Goal: Information Seeking & Learning: Learn about a topic

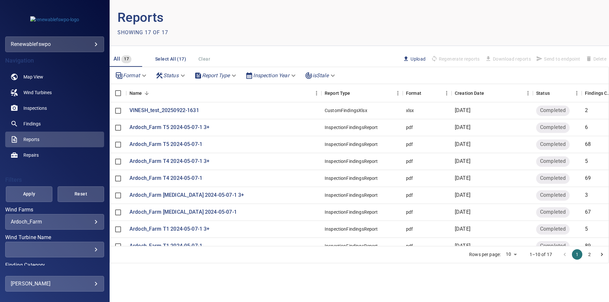
click at [307, 21] on p "Reports" at bounding box center [238, 18] width 242 height 20
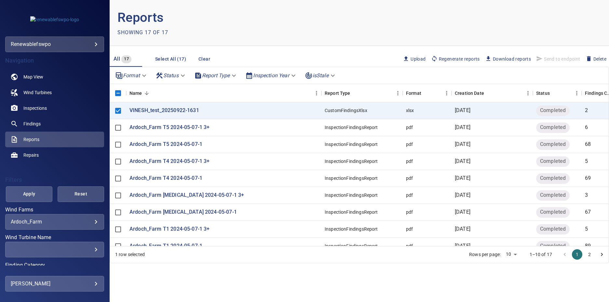
click at [545, 59] on span "Send to endpoint" at bounding box center [558, 58] width 49 height 11
click at [340, 109] on div "CustomFindingsXlsx" at bounding box center [346, 110] width 43 height 7
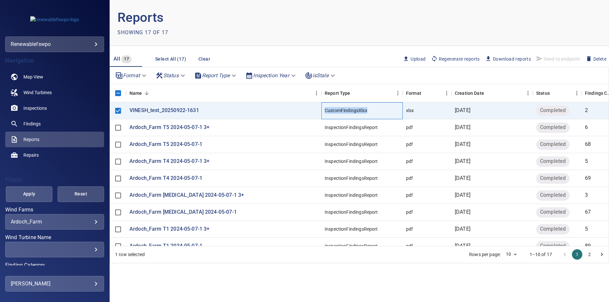
click at [340, 109] on div "CustomFindingsXlsx" at bounding box center [346, 110] width 43 height 7
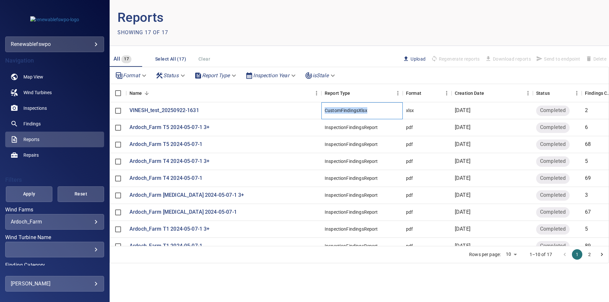
click at [340, 109] on div "CustomFindingsXlsx" at bounding box center [346, 110] width 43 height 7
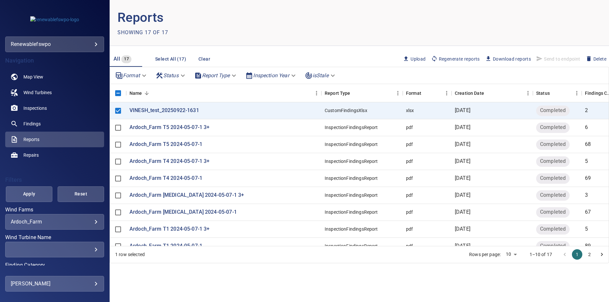
click at [292, 36] on div "Showing 17 of 17" at bounding box center [238, 32] width 242 height 10
click at [49, 121] on link "Findings" at bounding box center [54, 124] width 99 height 16
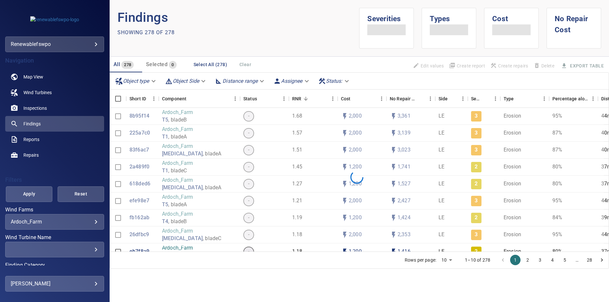
click at [53, 281] on body "**********" at bounding box center [304, 151] width 609 height 302
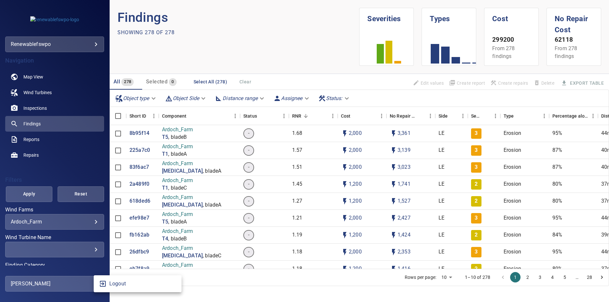
drag, startPoint x: 108, startPoint y: 197, endPoint x: 104, endPoint y: 221, distance: 23.7
click at [104, 221] on div at bounding box center [304, 151] width 609 height 302
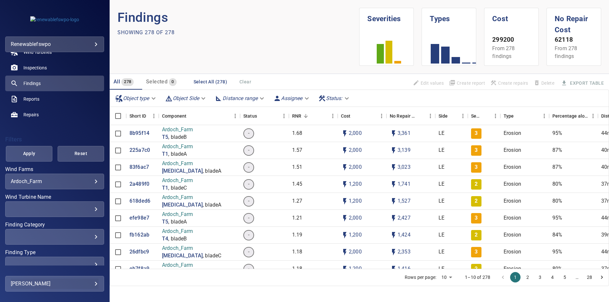
scroll to position [68, 0]
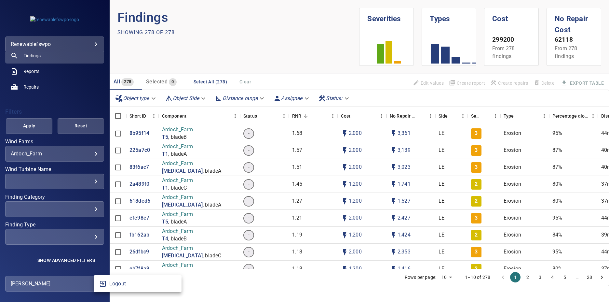
click at [62, 283] on body "**********" at bounding box center [304, 151] width 609 height 302
click at [279, 288] on div at bounding box center [304, 151] width 609 height 302
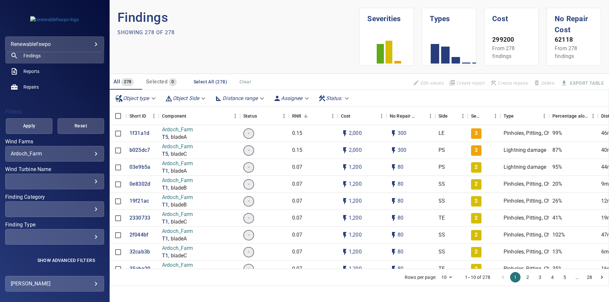
scroll to position [0, 0]
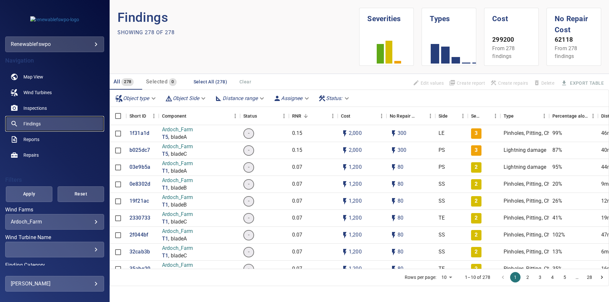
click at [44, 127] on link "Findings" at bounding box center [54, 124] width 99 height 16
click at [47, 113] on link "Inspections" at bounding box center [54, 108] width 99 height 16
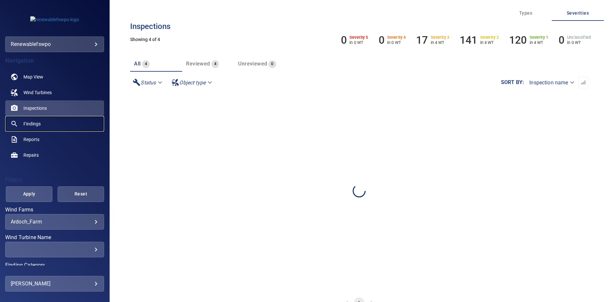
click at [47, 123] on link "Findings" at bounding box center [54, 124] width 99 height 16
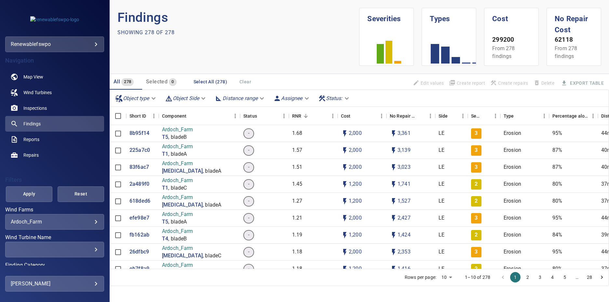
click at [469, 277] on p "1–10 of 278" at bounding box center [477, 277] width 25 height 7
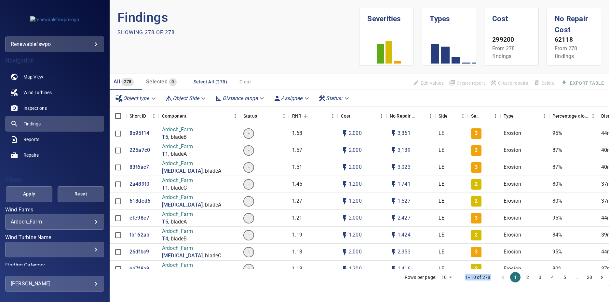
click at [469, 277] on p "1–10 of 278" at bounding box center [477, 277] width 25 height 7
click at [468, 277] on p "1–10 of 278" at bounding box center [477, 277] width 25 height 7
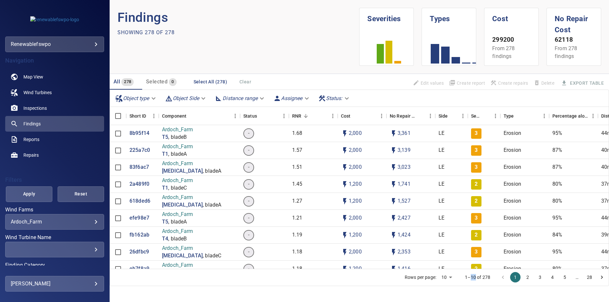
click at [468, 277] on p "1–10 of 278" at bounding box center [477, 277] width 25 height 7
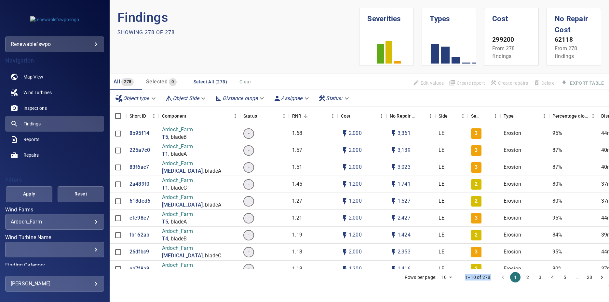
click at [468, 277] on p "1–10 of 278" at bounding box center [477, 277] width 25 height 7
click at [465, 279] on p "1–10 of 278" at bounding box center [477, 277] width 25 height 7
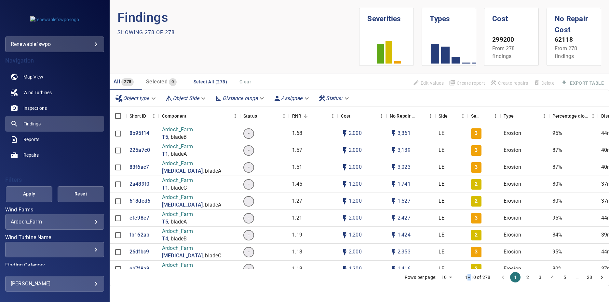
click at [465, 279] on p "1–10 of 278" at bounding box center [477, 277] width 25 height 7
click at [445, 279] on body "**********" at bounding box center [304, 151] width 609 height 302
click at [461, 274] on div at bounding box center [304, 151] width 609 height 302
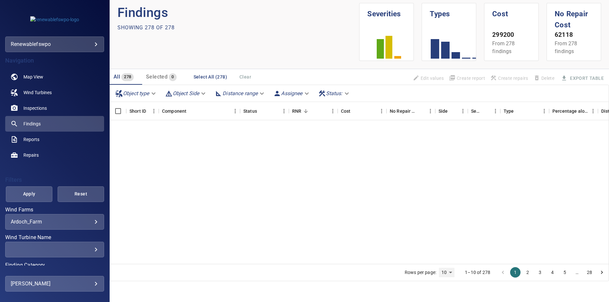
scroll to position [4565, 0]
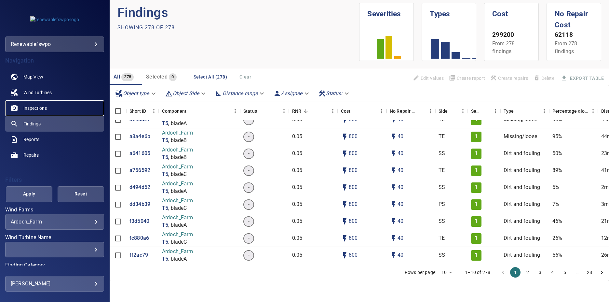
click at [30, 106] on span "Inspections" at bounding box center [34, 108] width 23 height 7
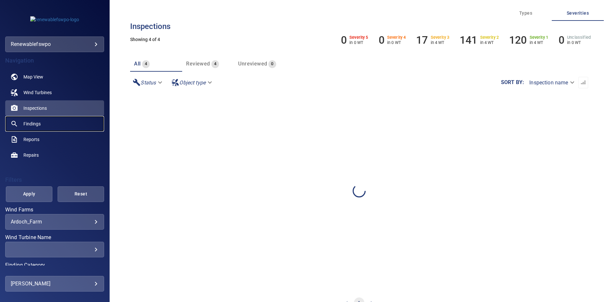
click at [30, 118] on link "Findings" at bounding box center [54, 124] width 99 height 16
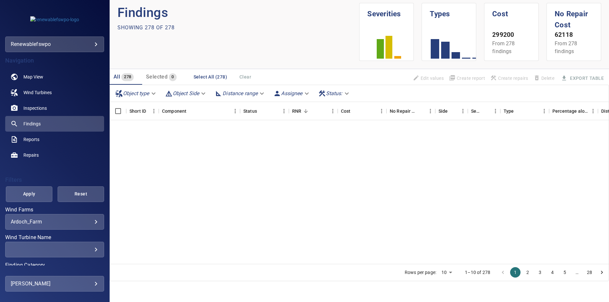
scroll to position [4565, 0]
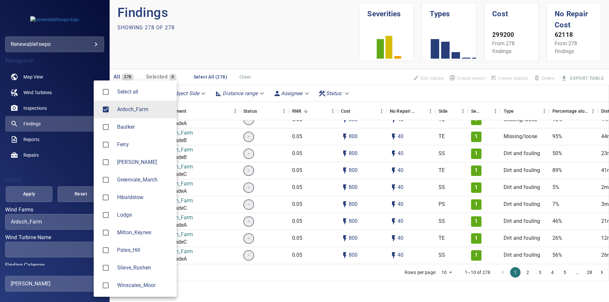
click at [43, 223] on body "**********" at bounding box center [304, 151] width 609 height 302
click at [226, 42] on div at bounding box center [304, 151] width 609 height 302
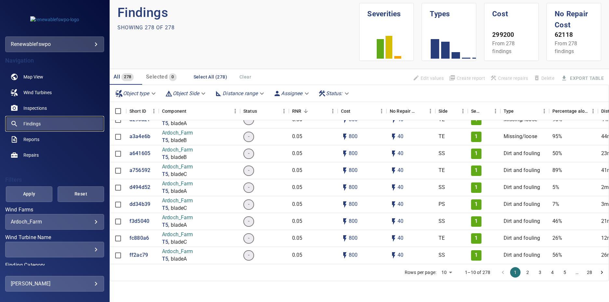
click at [43, 122] on link "Findings" at bounding box center [54, 124] width 99 height 16
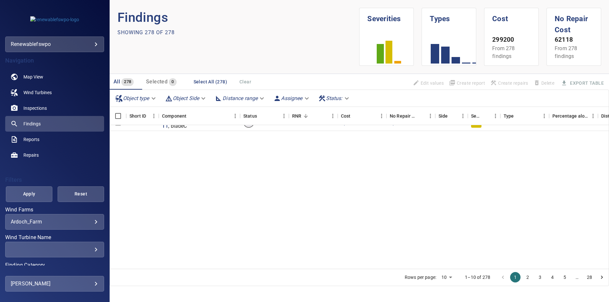
scroll to position [0, 0]
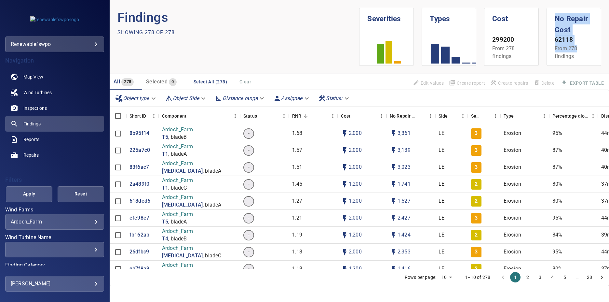
drag, startPoint x: 547, startPoint y: 19, endPoint x: 576, endPoint y: 49, distance: 41.4
click at [576, 49] on div "No Repair Cost 62118 From 278 findings" at bounding box center [574, 36] width 54 height 57
click at [586, 47] on section "62118 From 278 findings" at bounding box center [574, 50] width 38 height 30
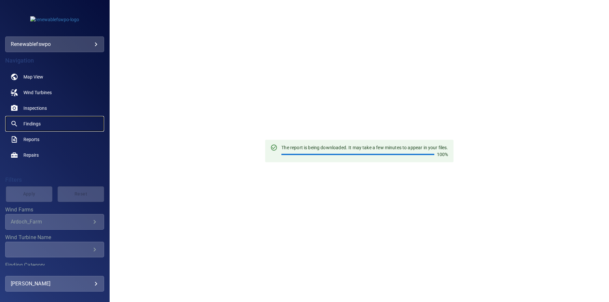
click at [45, 120] on link "Findings" at bounding box center [54, 124] width 99 height 16
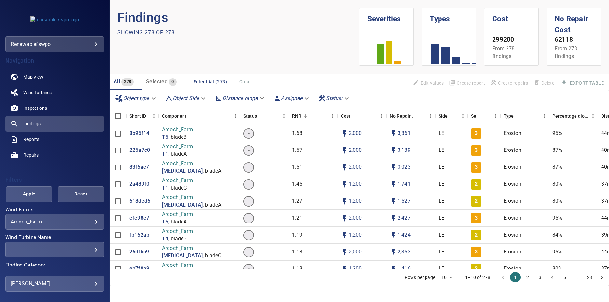
click at [302, 39] on section "Findings Showing 278 of 278" at bounding box center [238, 37] width 242 height 58
click at [65, 108] on link "Inspections" at bounding box center [54, 108] width 99 height 16
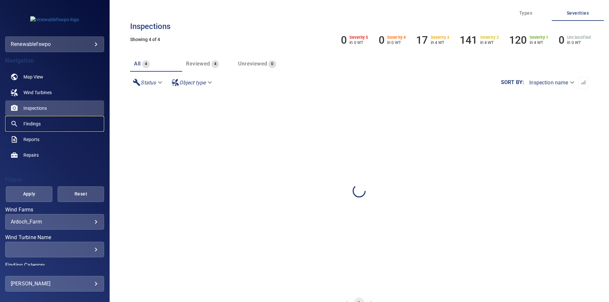
click at [54, 123] on link "Findings" at bounding box center [54, 124] width 99 height 16
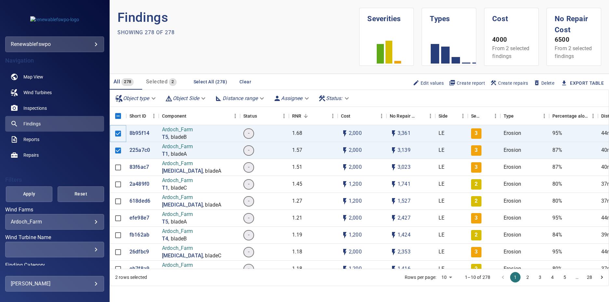
click at [118, 132] on div at bounding box center [118, 133] width 16 height 17
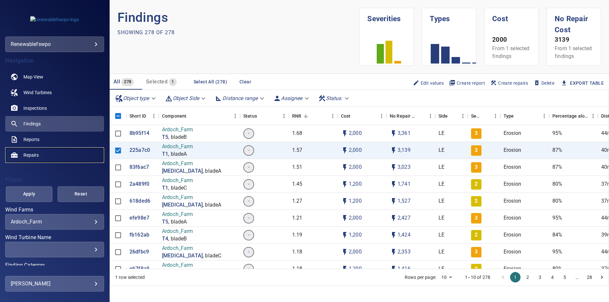
click at [52, 155] on link "Repairs" at bounding box center [54, 155] width 99 height 16
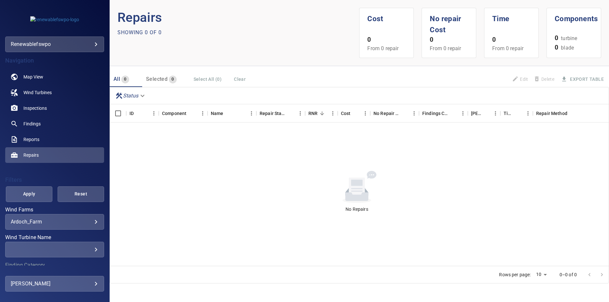
click at [457, 166] on div "No Repairs" at bounding box center [357, 191] width 494 height 138
click at [38, 113] on link "Inspections" at bounding box center [54, 108] width 99 height 16
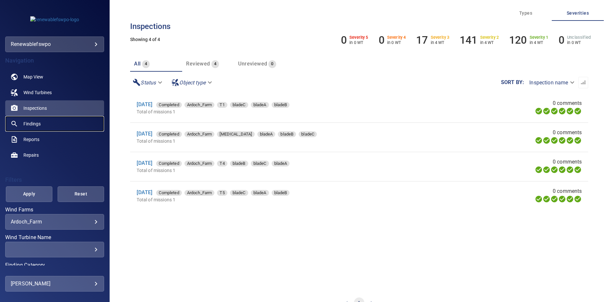
click at [67, 125] on link "Findings" at bounding box center [54, 124] width 99 height 16
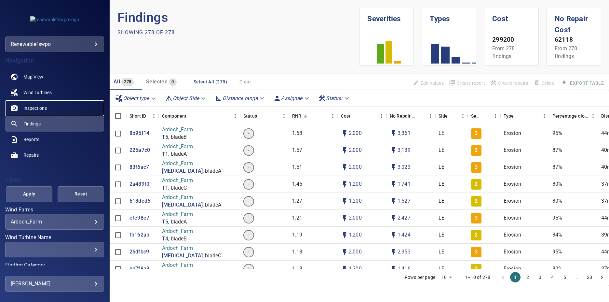
click at [54, 102] on link "Inspections" at bounding box center [54, 108] width 99 height 16
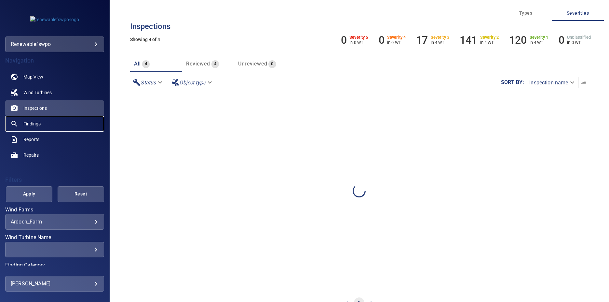
click at [48, 125] on link "Findings" at bounding box center [54, 124] width 99 height 16
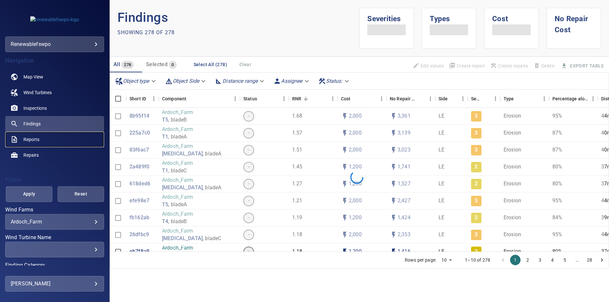
click at [44, 141] on link "Reports" at bounding box center [54, 139] width 99 height 16
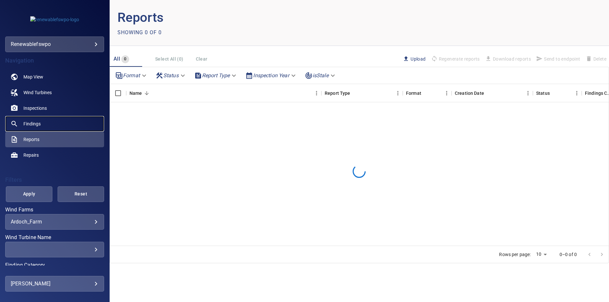
click at [44, 127] on link "Findings" at bounding box center [54, 124] width 99 height 16
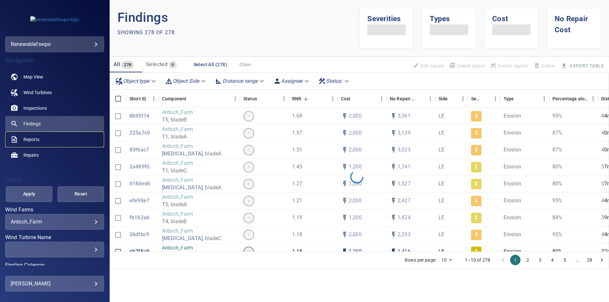
click at [45, 138] on link "Reports" at bounding box center [54, 139] width 99 height 16
click at [43, 135] on link "Reports" at bounding box center [54, 139] width 99 height 16
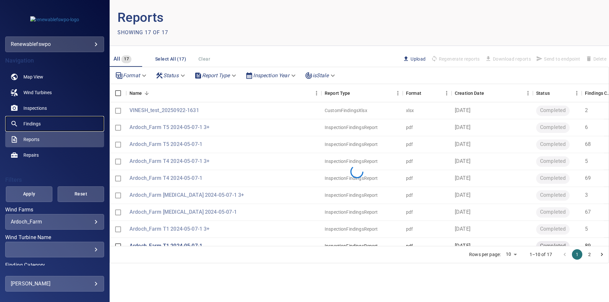
click at [43, 130] on link "Findings" at bounding box center [54, 124] width 99 height 16
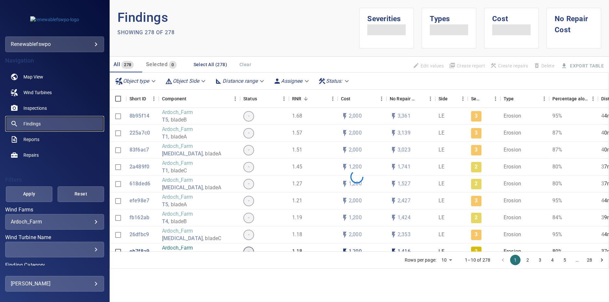
click at [44, 124] on link "Findings" at bounding box center [54, 124] width 99 height 16
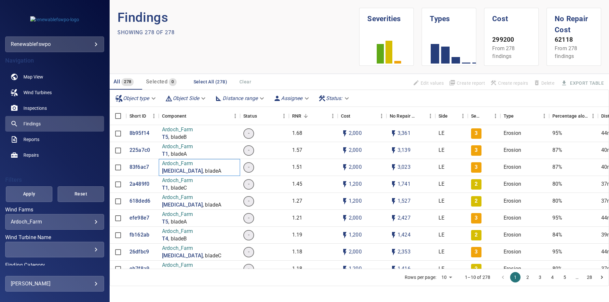
click at [182, 165] on p "Ardoch_Farm" at bounding box center [191, 163] width 59 height 7
click at [182, 158] on p ", bladeA" at bounding box center [177, 153] width 19 height 7
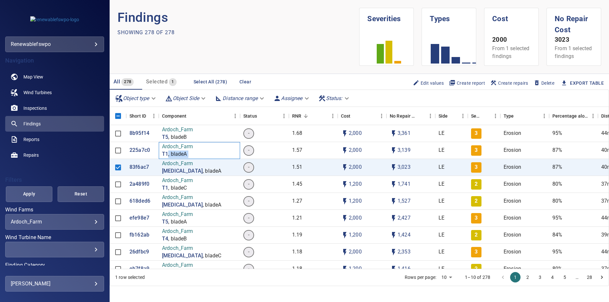
click at [184, 158] on p ", bladeA" at bounding box center [177, 153] width 19 height 7
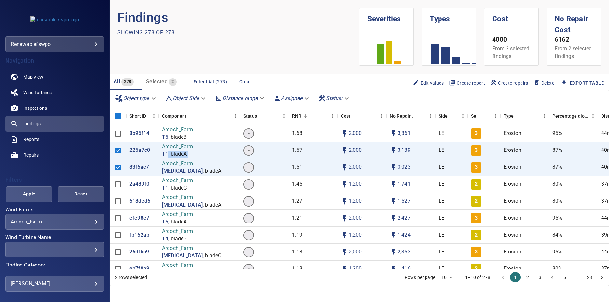
click at [188, 158] on span "T1 , bladeA" at bounding box center [177, 153] width 31 height 7
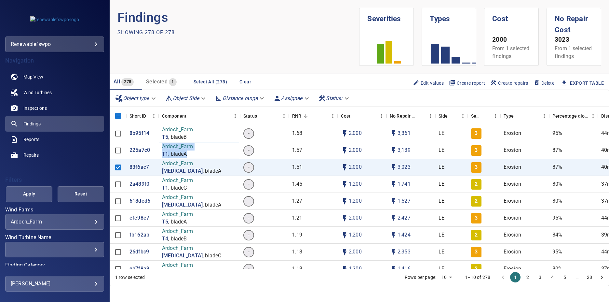
drag, startPoint x: 188, startPoint y: 161, endPoint x: 162, endPoint y: 153, distance: 26.9
click at [162, 153] on div "Ardoch_Farm T1 , bladeA" at bounding box center [177, 150] width 31 height 15
click at [162, 150] on p "Ardoch_Farm" at bounding box center [177, 146] width 31 height 7
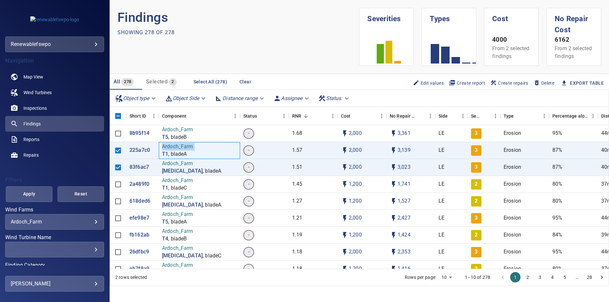
click at [162, 150] on p "Ardoch_Farm" at bounding box center [177, 146] width 31 height 7
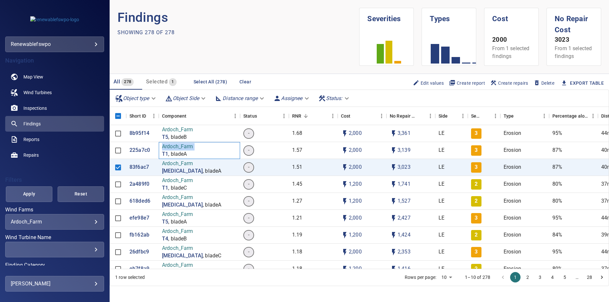
click at [162, 150] on p "Ardoch_Farm" at bounding box center [177, 146] width 31 height 7
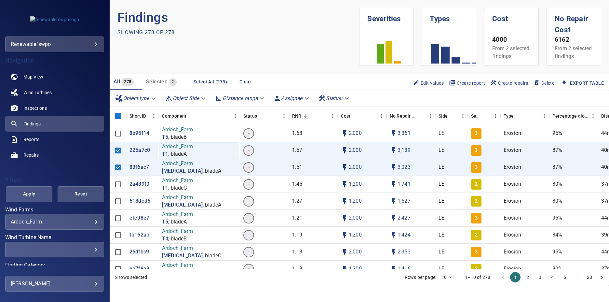
click at [162, 150] on p "Ardoch_Farm" at bounding box center [177, 146] width 31 height 7
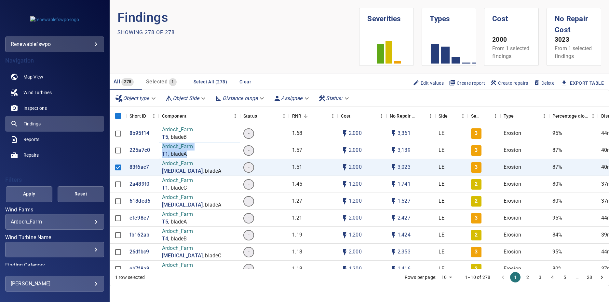
drag, startPoint x: 163, startPoint y: 156, endPoint x: 191, endPoint y: 164, distance: 29.1
click at [191, 158] on div "Ardoch_Farm T1 , bladeA" at bounding box center [177, 150] width 31 height 15
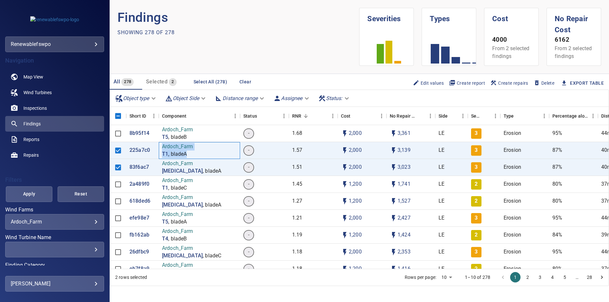
click at [191, 158] on span "T1 , bladeA" at bounding box center [177, 153] width 31 height 7
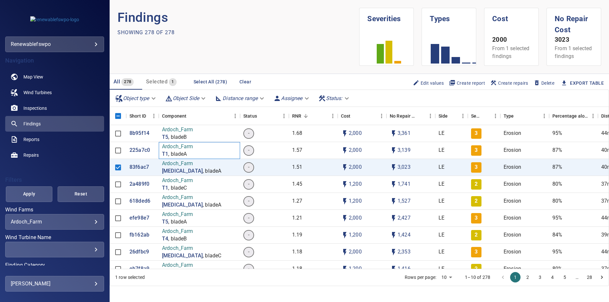
click at [191, 158] on span "T1 , bladeA" at bounding box center [177, 153] width 31 height 7
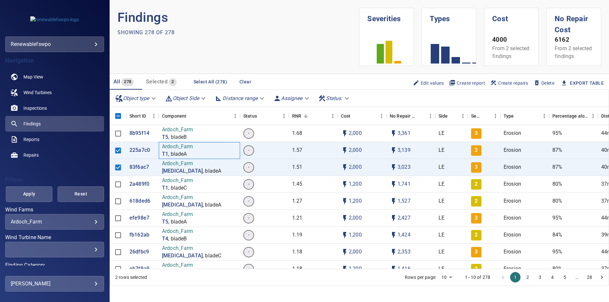
drag, startPoint x: 187, startPoint y: 159, endPoint x: 176, endPoint y: 163, distance: 11.7
click at [187, 158] on span "T1 , bladeA" at bounding box center [177, 153] width 31 height 7
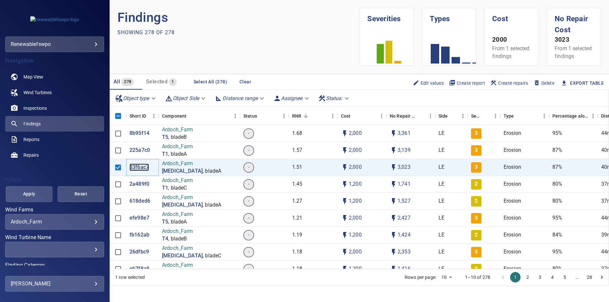
click at [134, 171] on p "83f6ac7" at bounding box center [139, 166] width 20 height 7
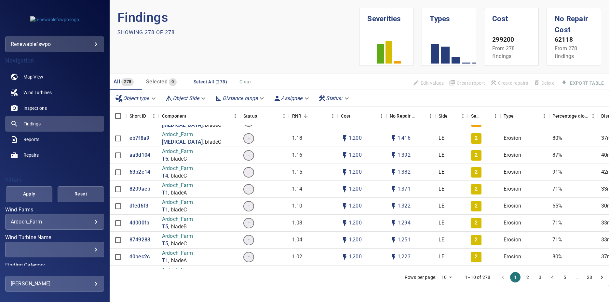
scroll to position [117, 0]
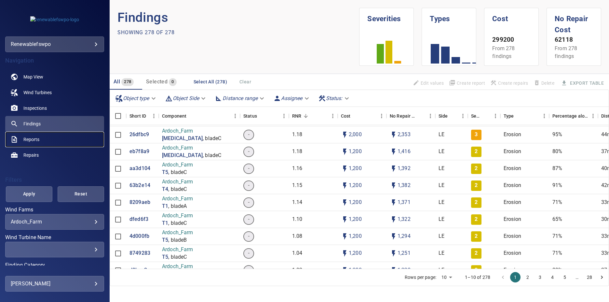
click at [45, 139] on link "Reports" at bounding box center [54, 139] width 99 height 16
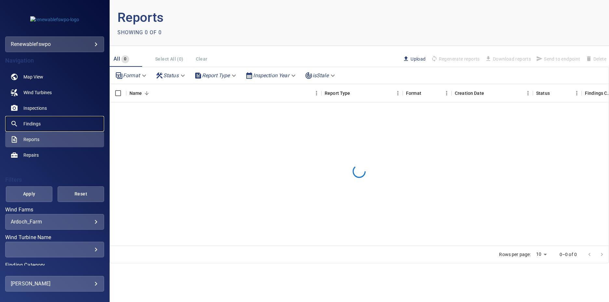
click at [45, 128] on link "Findings" at bounding box center [54, 124] width 99 height 16
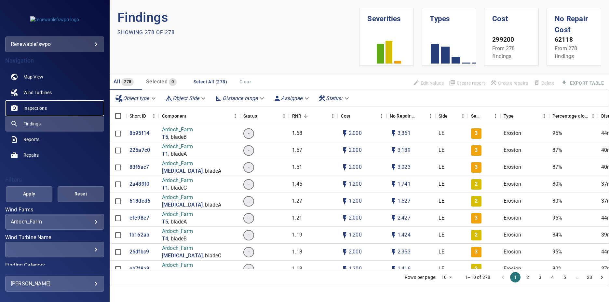
click at [52, 106] on link "Inspections" at bounding box center [54, 108] width 99 height 16
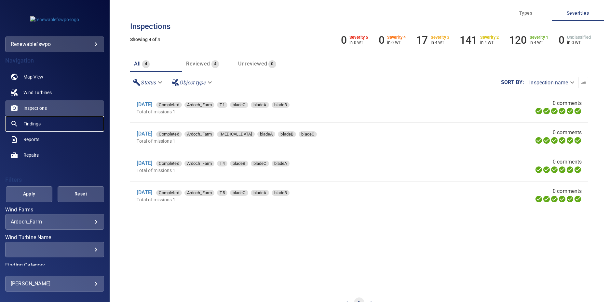
click at [77, 119] on link "Findings" at bounding box center [54, 124] width 99 height 16
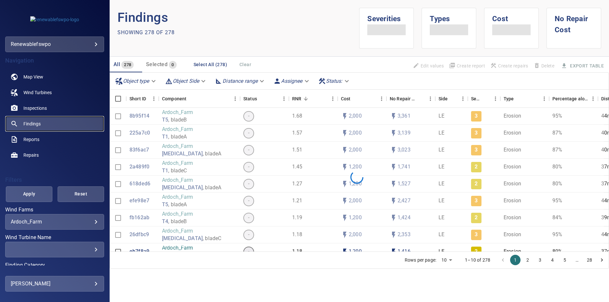
click at [47, 131] on link "Findings" at bounding box center [54, 124] width 99 height 16
click at [51, 139] on link "Reports" at bounding box center [54, 139] width 99 height 16
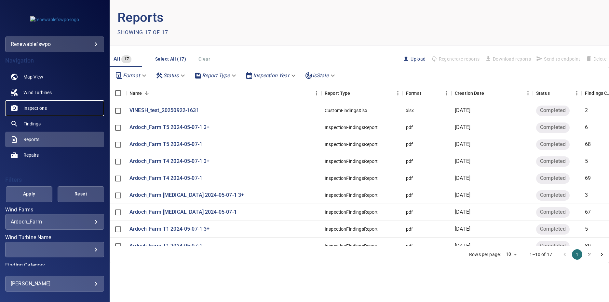
click at [49, 108] on link "Inspections" at bounding box center [54, 108] width 99 height 16
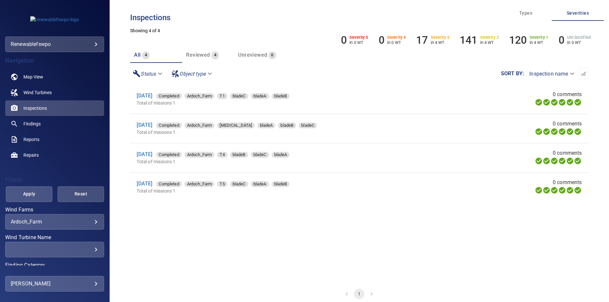
scroll to position [14, 0]
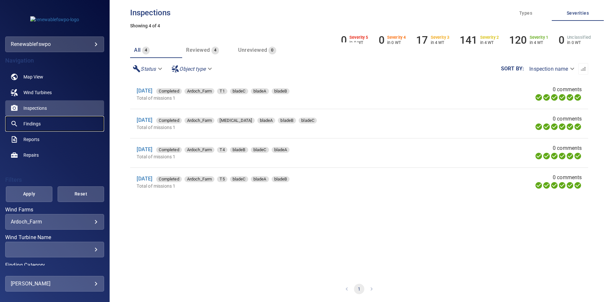
click at [23, 118] on link "Findings" at bounding box center [54, 124] width 99 height 16
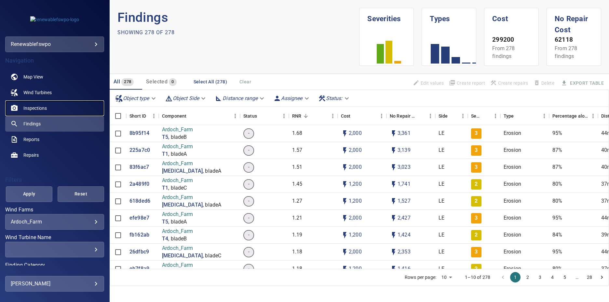
click at [28, 105] on span "Inspections" at bounding box center [34, 108] width 23 height 7
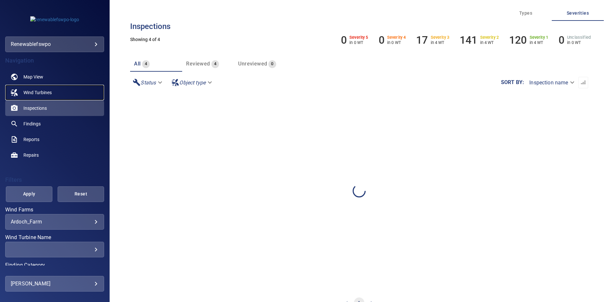
click at [44, 94] on span "Wind Turbines" at bounding box center [37, 92] width 28 height 7
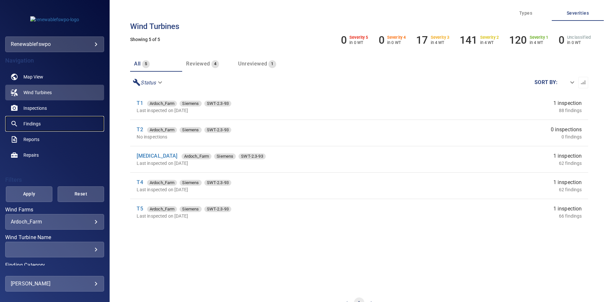
click at [49, 116] on link "Findings" at bounding box center [54, 124] width 99 height 16
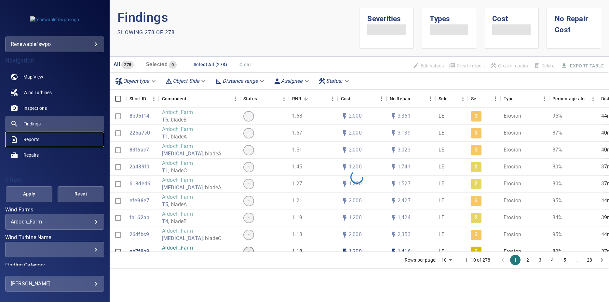
click at [47, 138] on link "Reports" at bounding box center [54, 139] width 99 height 16
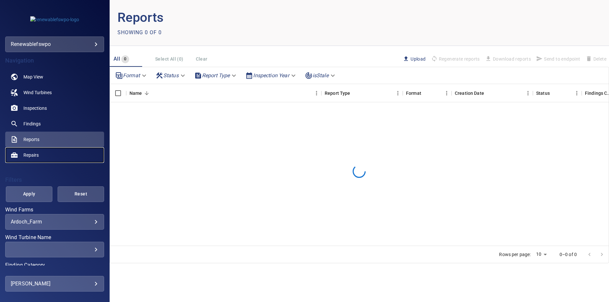
click at [46, 157] on link "Repairs" at bounding box center [54, 155] width 99 height 16
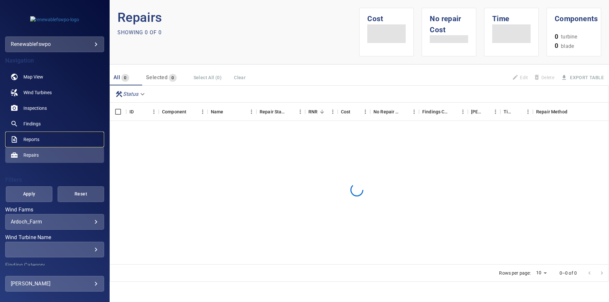
click at [43, 143] on link "Reports" at bounding box center [54, 139] width 99 height 16
